Goal: Transaction & Acquisition: Book appointment/travel/reservation

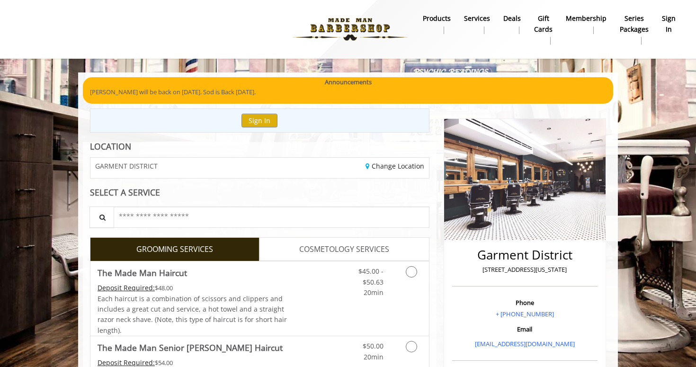
click at [251, 112] on div "Sign In" at bounding box center [259, 120] width 339 height 24
click at [258, 123] on button "Sign In" at bounding box center [259, 121] width 36 height 14
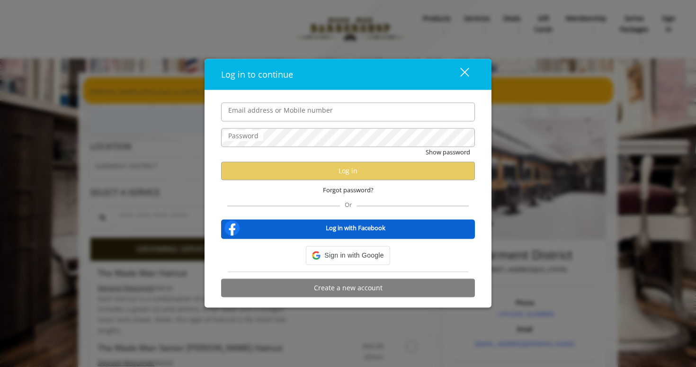
type input "**********"
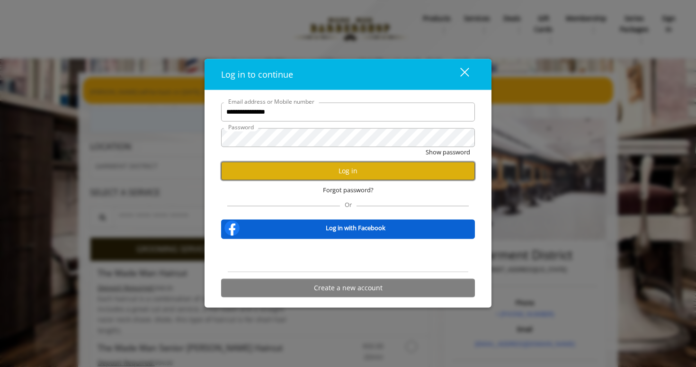
click at [322, 176] on button "Log in" at bounding box center [348, 170] width 254 height 18
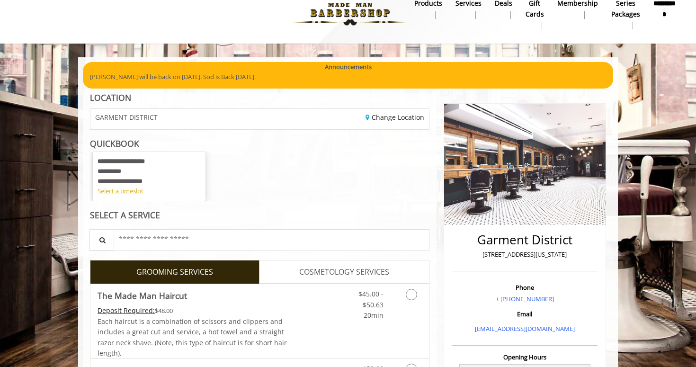
scroll to position [19, 0]
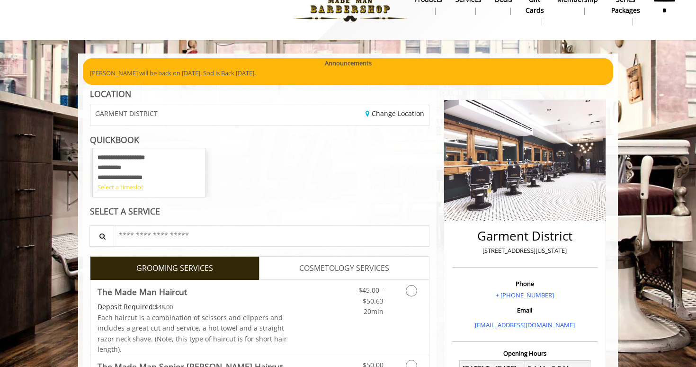
click at [126, 187] on div "Select a timeslot" at bounding box center [148, 187] width 103 height 10
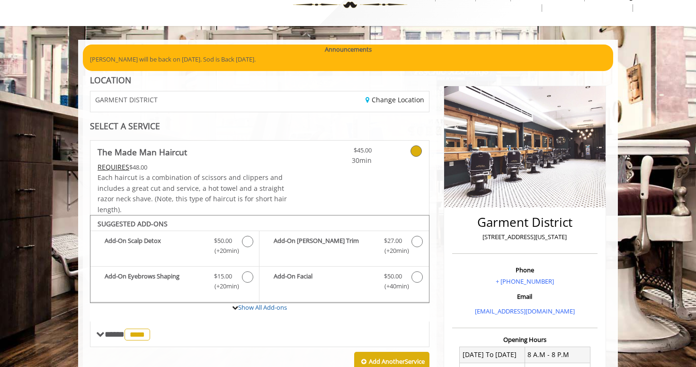
scroll to position [0, 0]
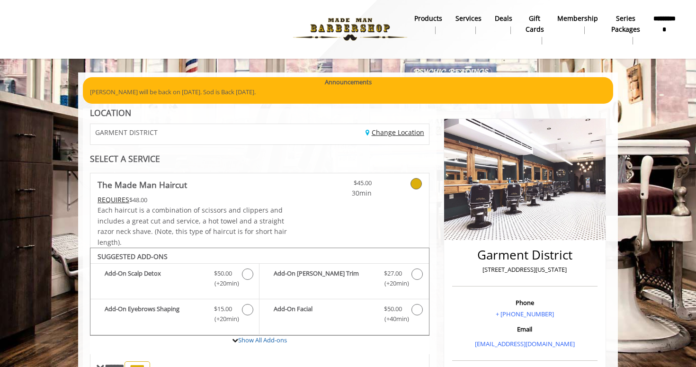
click at [413, 133] on link "Change Location" at bounding box center [394, 132] width 59 height 9
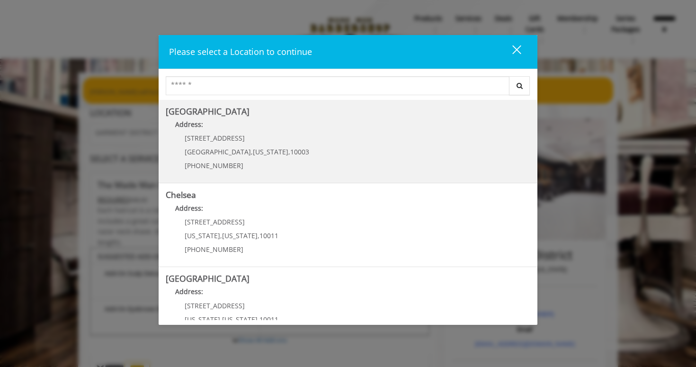
click at [383, 133] on Village "Address:" at bounding box center [348, 126] width 364 height 15
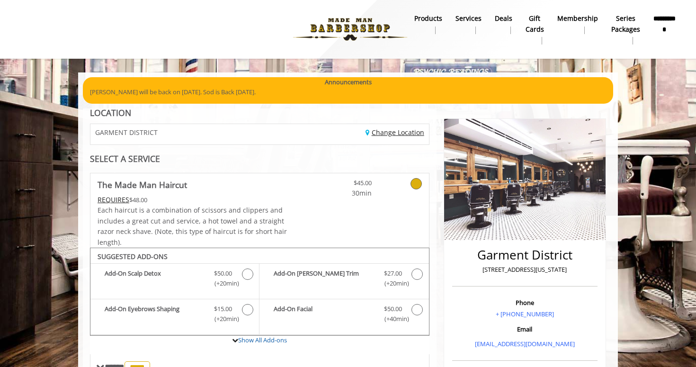
click at [383, 133] on link "Change Location" at bounding box center [394, 132] width 59 height 9
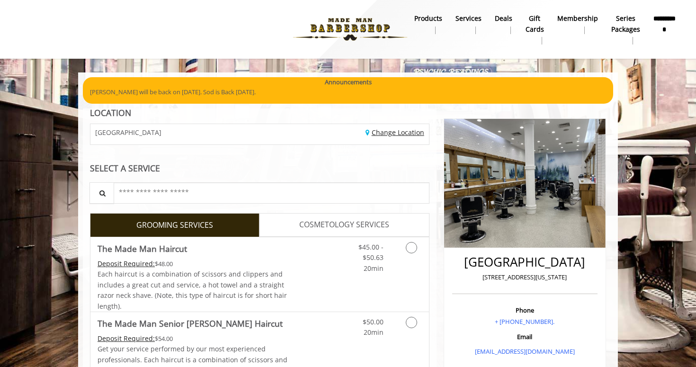
click at [383, 133] on link "Change Location" at bounding box center [394, 132] width 59 height 9
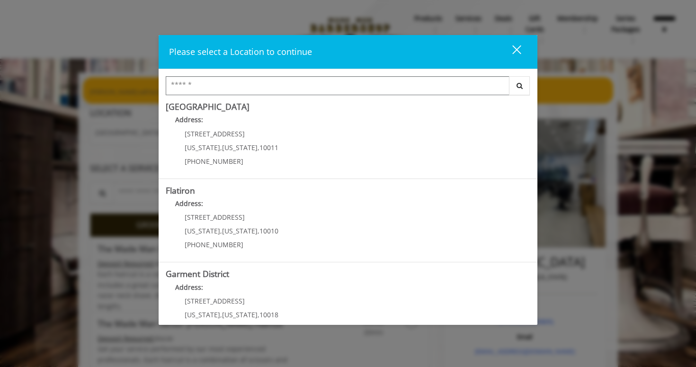
scroll to position [198, 0]
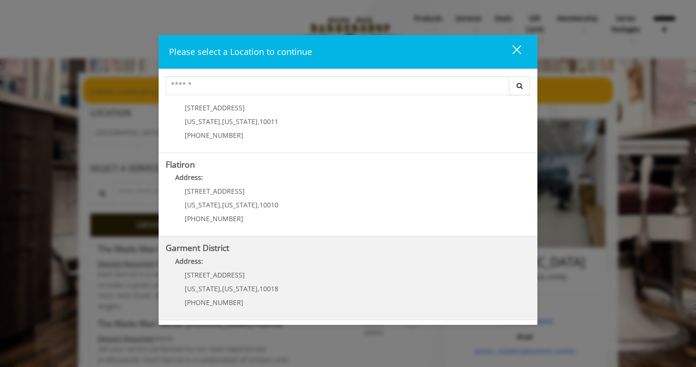
click at [325, 265] on District "Address:" at bounding box center [348, 263] width 364 height 15
